Goal: Transaction & Acquisition: Purchase product/service

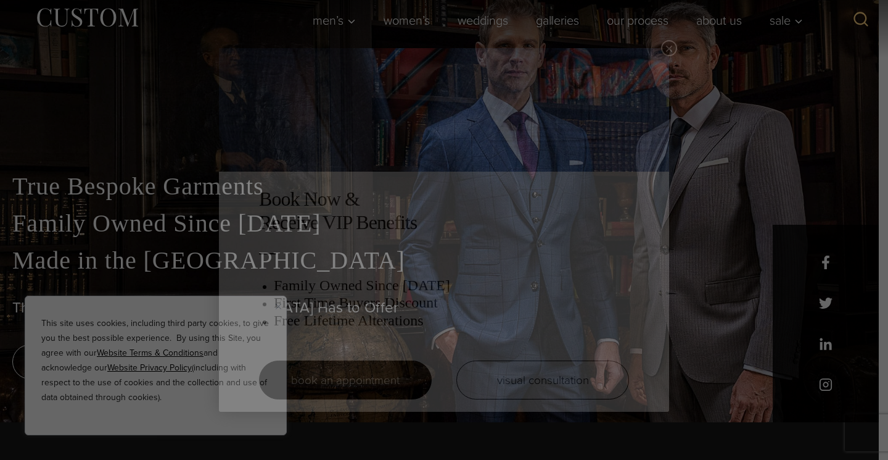
scroll to position [38, 0]
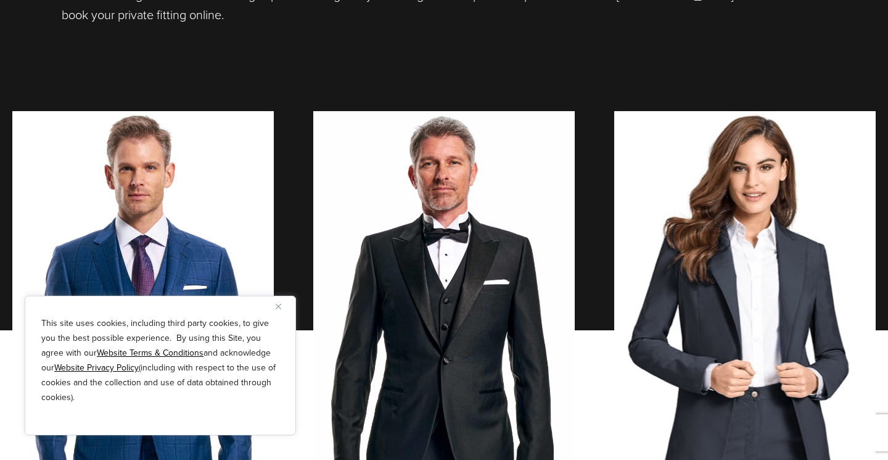
scroll to position [888, 0]
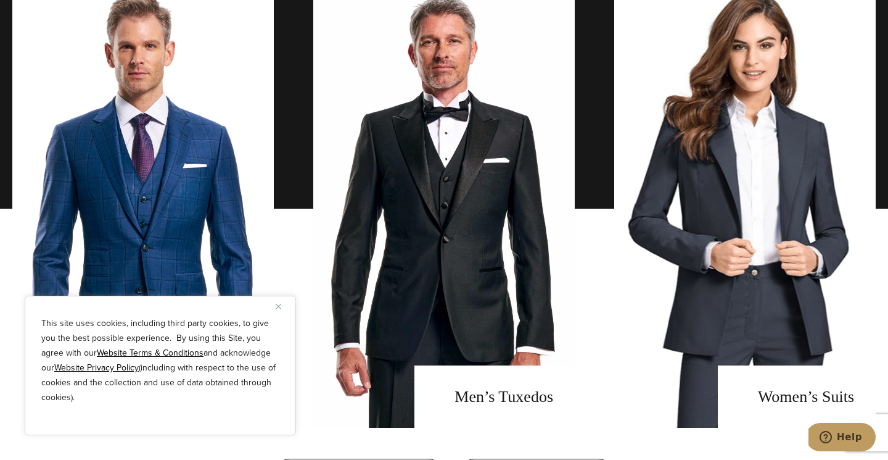
click at [276, 304] on img "Close" at bounding box center [279, 306] width 6 height 6
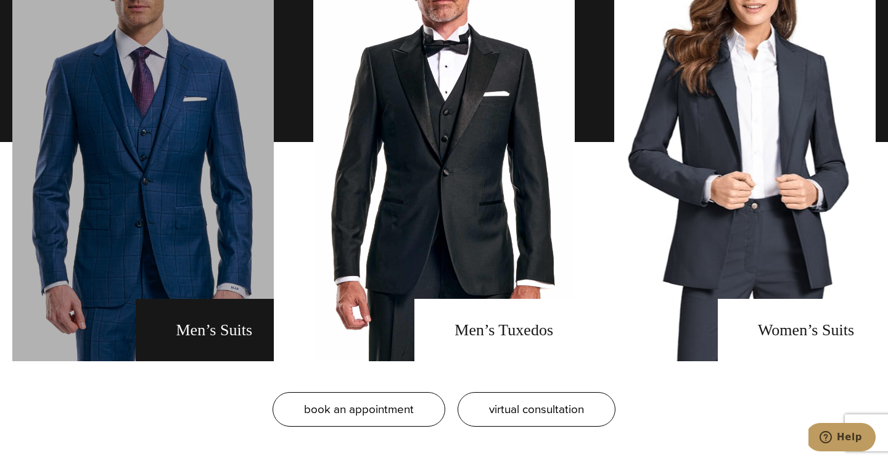
scroll to position [938, 0]
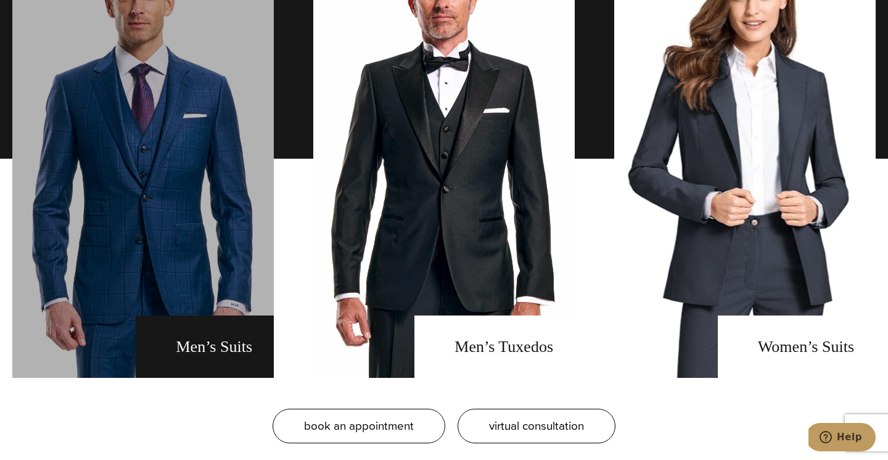
click at [213, 218] on link "men's suits" at bounding box center [143, 159] width 262 height 438
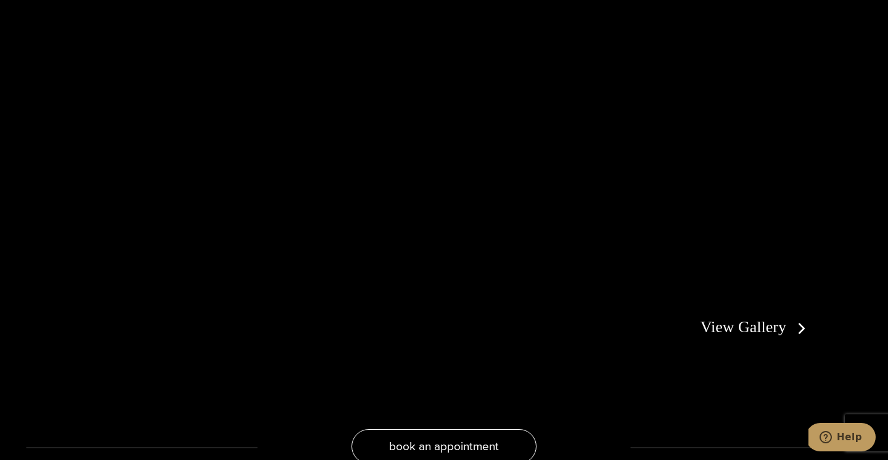
scroll to position [2137, 0]
